Goal: Transaction & Acquisition: Download file/media

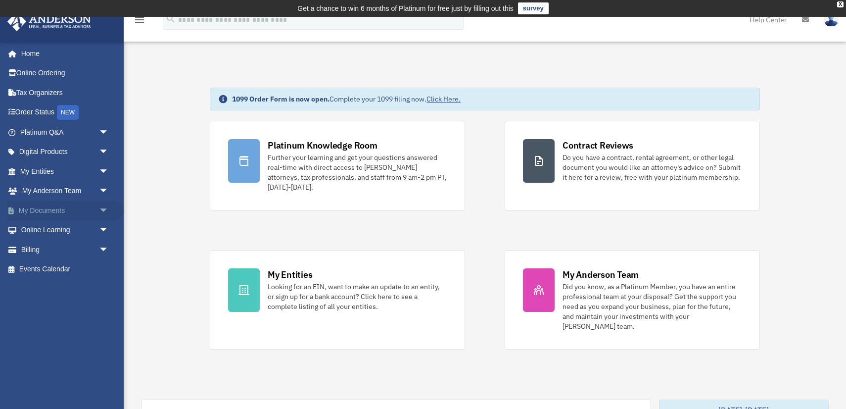
click at [99, 208] on span "arrow_drop_down" at bounding box center [109, 210] width 20 height 20
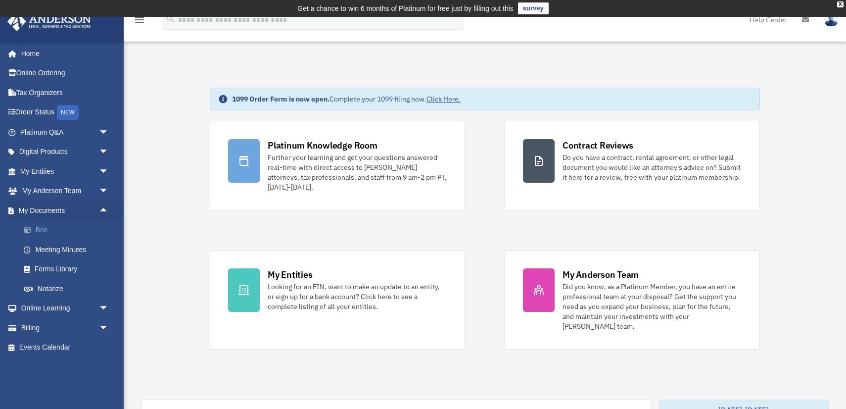
click at [43, 229] on link "Box" at bounding box center [69, 230] width 110 height 20
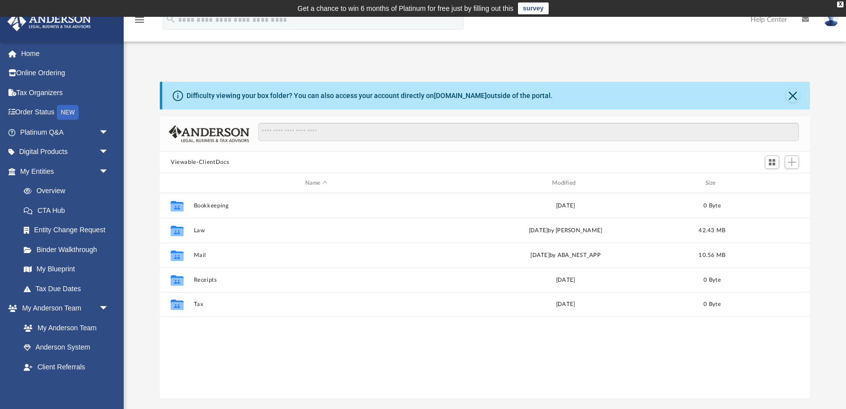
scroll to position [225, 650]
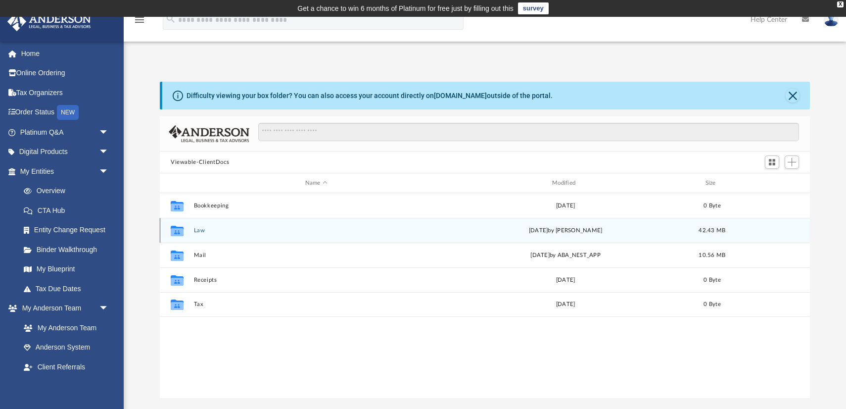
click at [198, 230] on button "Law" at bounding box center [316, 230] width 245 height 6
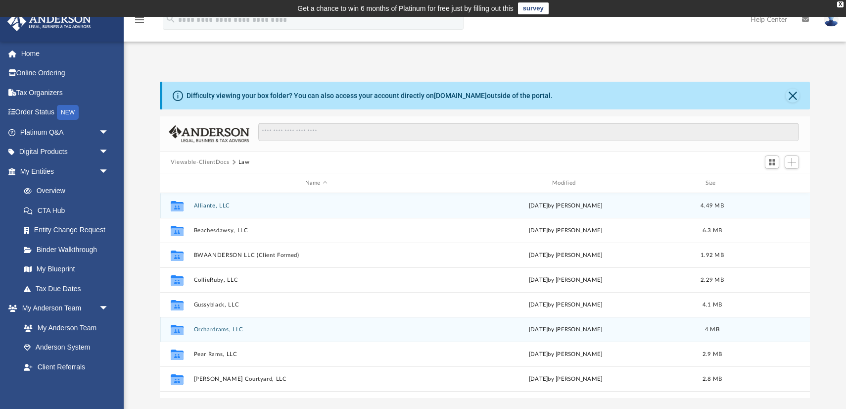
scroll to position [67, 0]
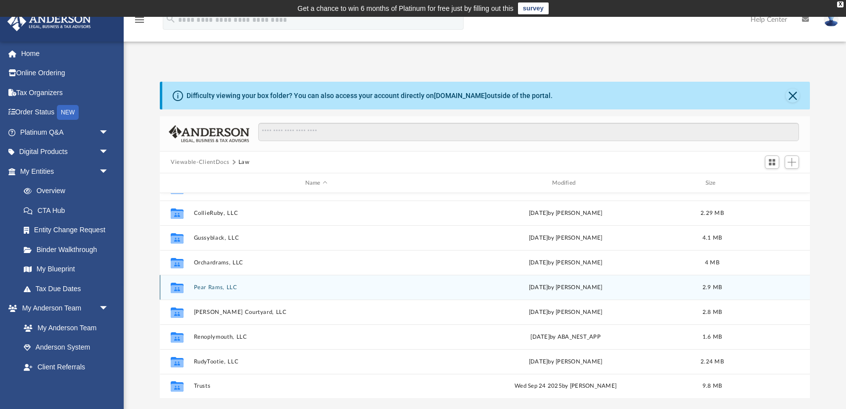
click at [219, 286] on button "Pear Rams, LLC" at bounding box center [316, 287] width 245 height 6
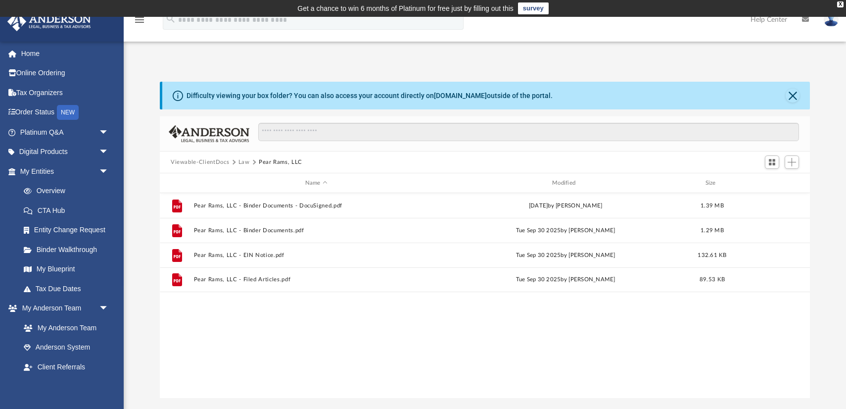
scroll to position [0, 0]
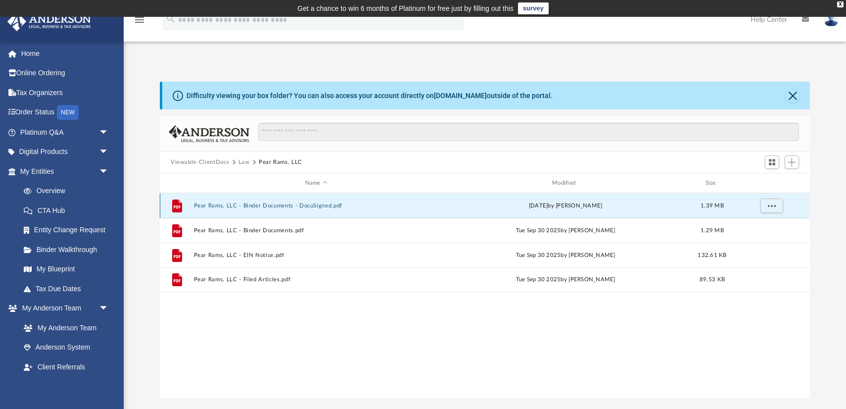
click at [255, 203] on button "Pear Rams, LLC - Binder Documents - DocuSigned.pdf" at bounding box center [316, 205] width 245 height 6
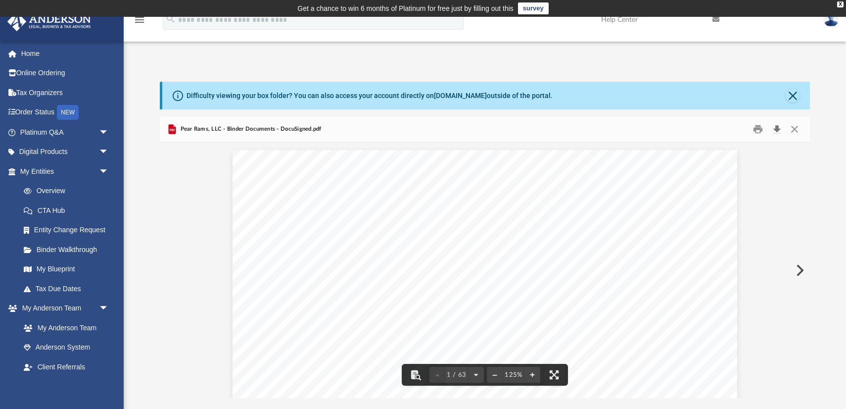
click at [777, 128] on button "Download" at bounding box center [777, 129] width 18 height 15
